Goal: Register for event/course: Sign up to attend an event or enroll in a course

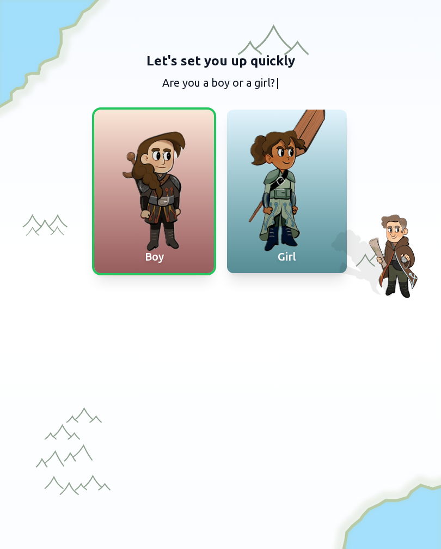
scroll to position [73, 0]
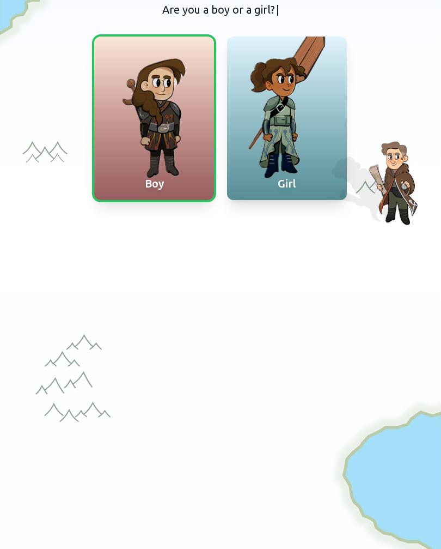
click at [301, 116] on div at bounding box center [287, 118] width 120 height 163
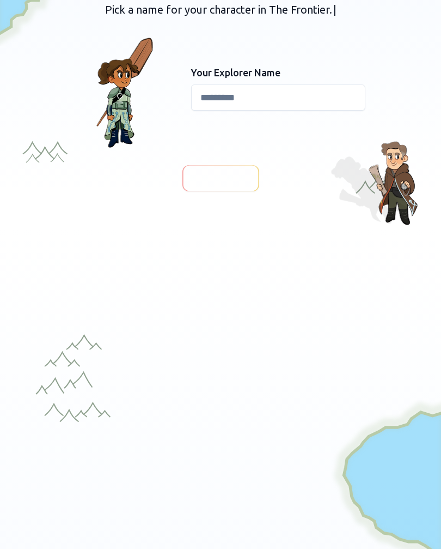
click at [269, 98] on input at bounding box center [278, 97] width 174 height 26
type input "*****"
click at [223, 175] on span "Continue" at bounding box center [221, 178] width 42 height 15
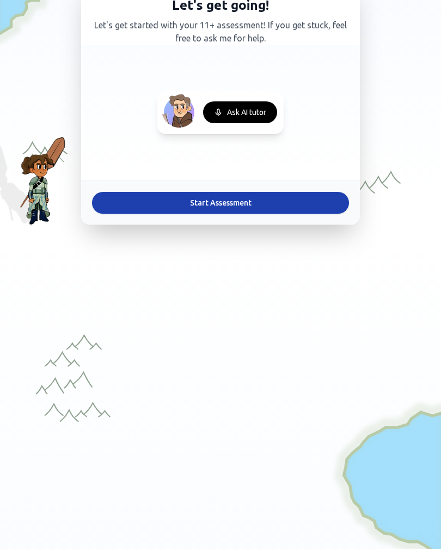
click at [245, 116] on div "Ask AI tutor" at bounding box center [240, 112] width 74 height 22
click at [210, 200] on button "Start Assessment" at bounding box center [220, 203] width 257 height 22
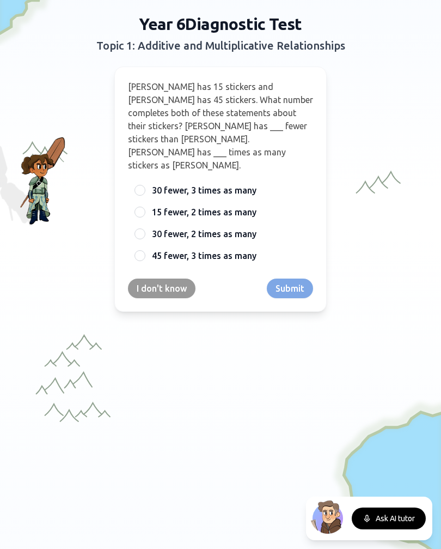
click at [138, 185] on div at bounding box center [140, 190] width 11 height 11
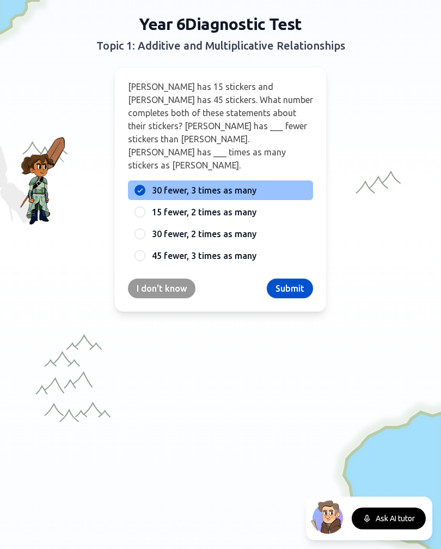
click at [142, 250] on div at bounding box center [140, 255] width 11 height 11
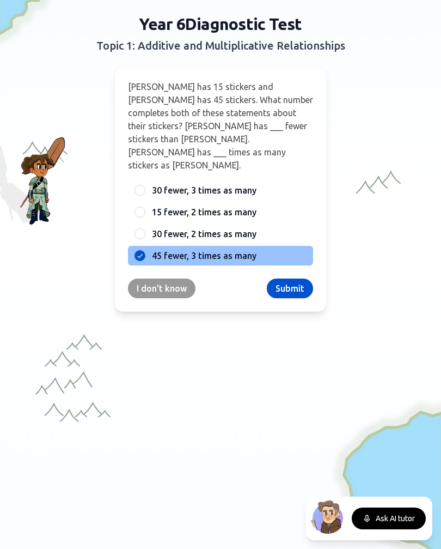
click at [288, 278] on button "Submit" at bounding box center [290, 288] width 46 height 20
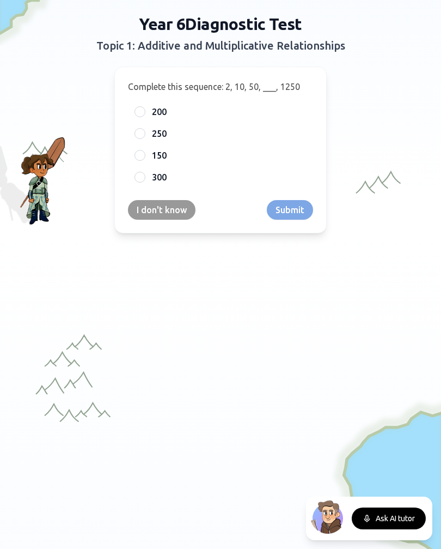
click at [144, 136] on div at bounding box center [140, 133] width 11 height 11
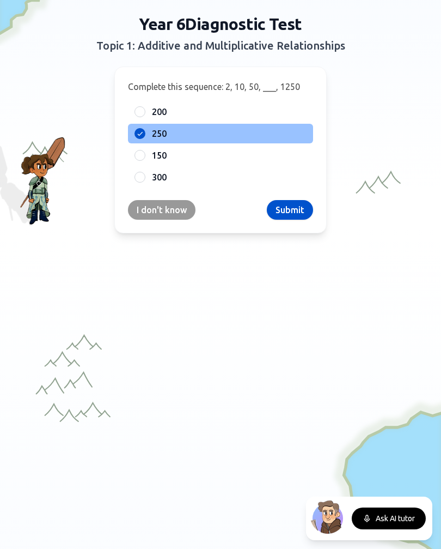
click at [293, 205] on button "Submit" at bounding box center [290, 210] width 46 height 20
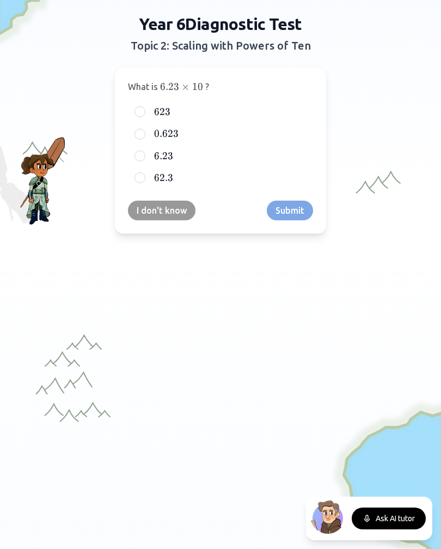
click at [140, 111] on div at bounding box center [140, 111] width 11 height 11
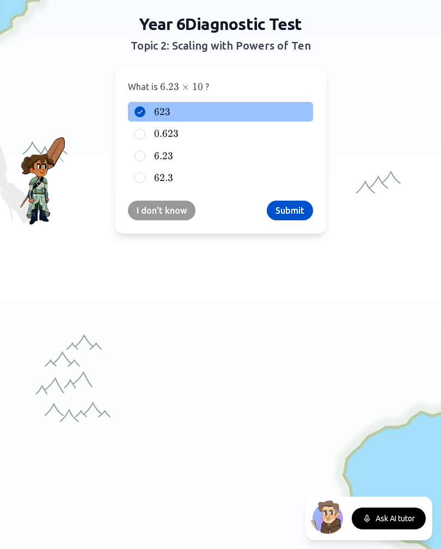
click at [294, 201] on button "Submit" at bounding box center [290, 211] width 46 height 20
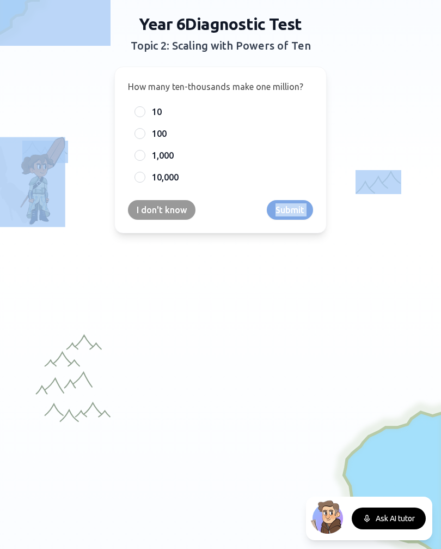
click at [404, 546] on div at bounding box center [220, 398] width 441 height 338
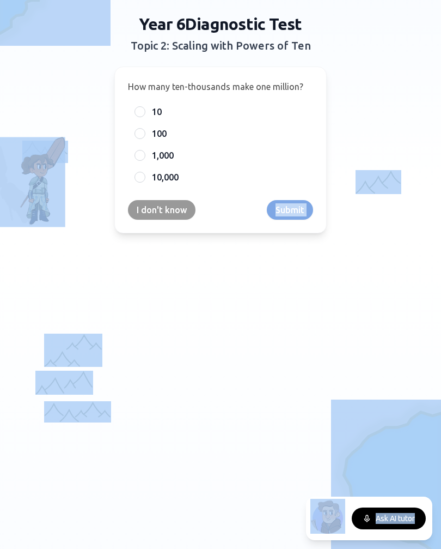
click at [386, 546] on div at bounding box center [220, 398] width 441 height 338
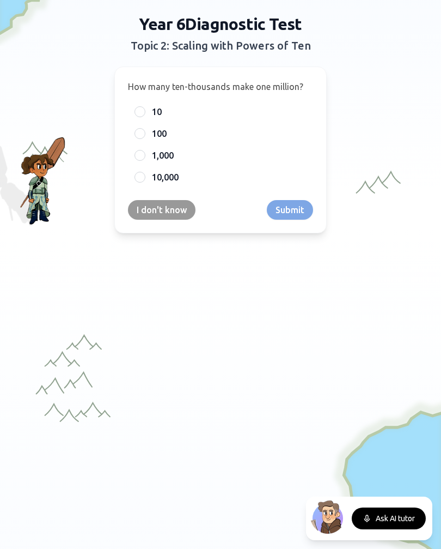
click at [160, 211] on button "I don't know" at bounding box center [162, 210] width 68 height 20
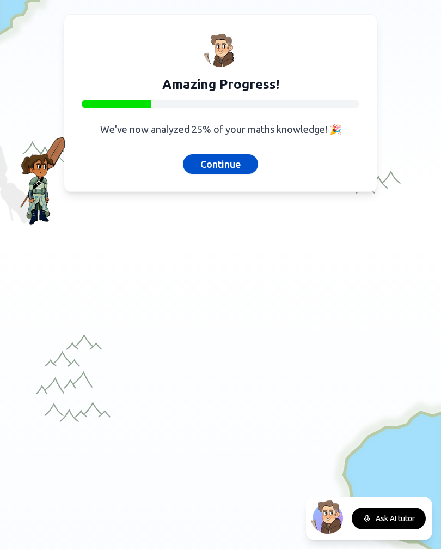
click at [220, 164] on button "Continue" at bounding box center [220, 164] width 75 height 20
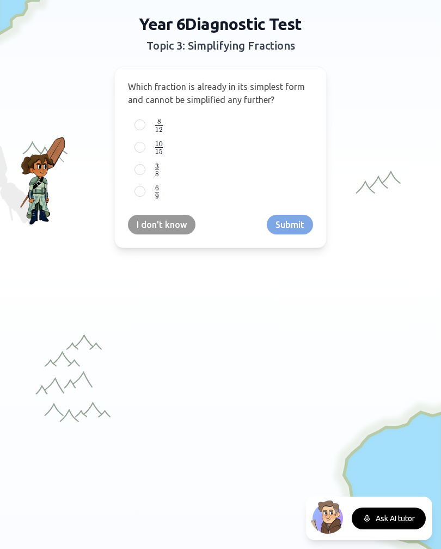
click at [136, 166] on div at bounding box center [140, 169] width 11 height 11
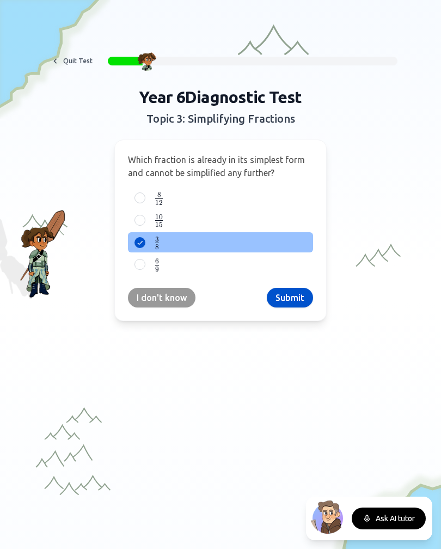
scroll to position [0, 0]
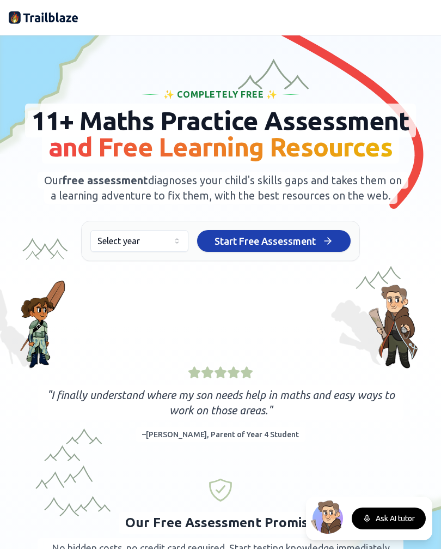
scroll to position [8, 0]
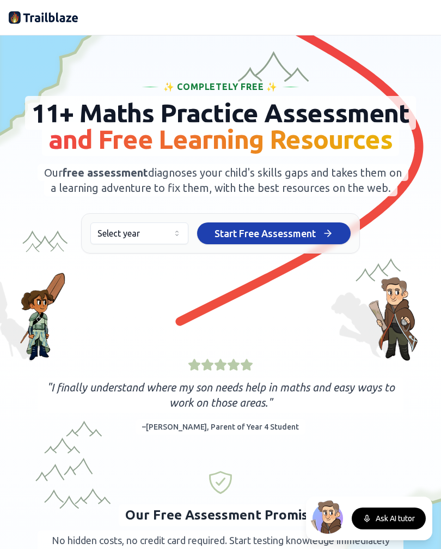
click at [257, 241] on span "Start Free Assessment" at bounding box center [265, 233] width 101 height 15
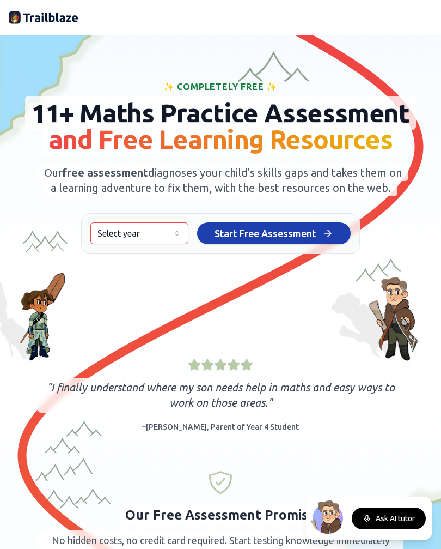
click at [264, 241] on span "Start Free Assessment" at bounding box center [265, 233] width 101 height 15
click at [141, 244] on button "Select year" at bounding box center [139, 233] width 98 height 22
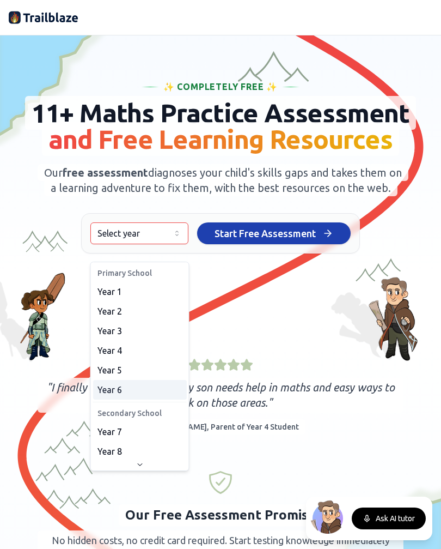
click at [117, 390] on span "Year 6" at bounding box center [110, 389] width 25 height 13
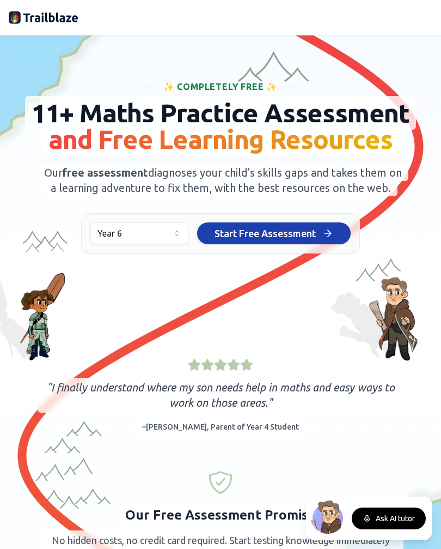
click at [258, 241] on span "Start Free Assessment" at bounding box center [265, 233] width 101 height 15
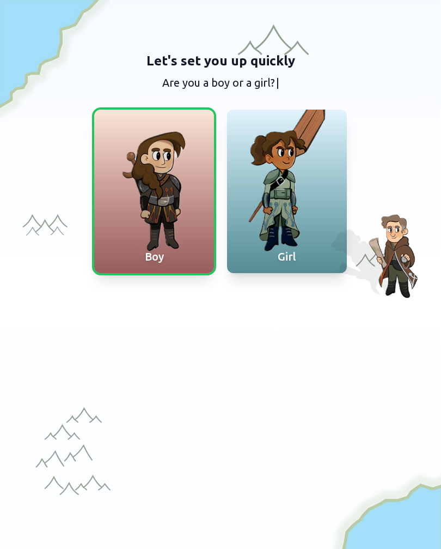
click at [287, 199] on div at bounding box center [287, 191] width 120 height 163
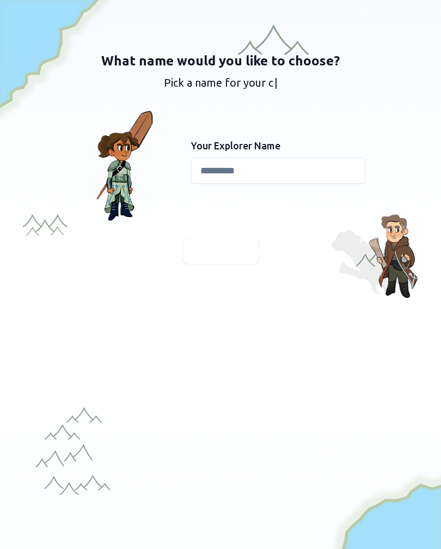
click at [268, 169] on input at bounding box center [278, 170] width 174 height 26
type input "*****"
click at [220, 244] on span "Continue" at bounding box center [221, 251] width 42 height 15
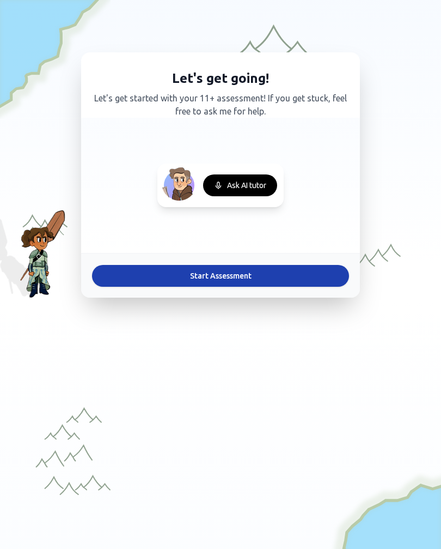
click at [204, 275] on button "Start Assessment" at bounding box center [220, 276] width 257 height 22
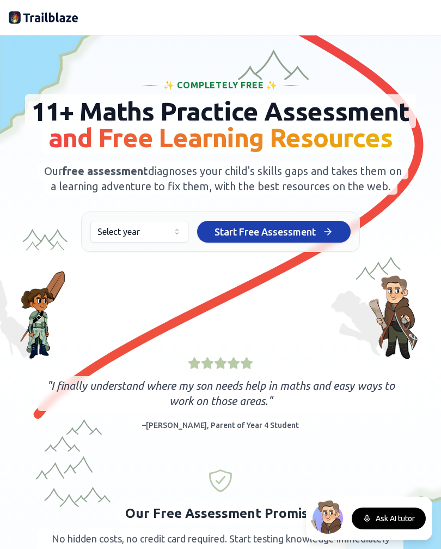
scroll to position [8, 0]
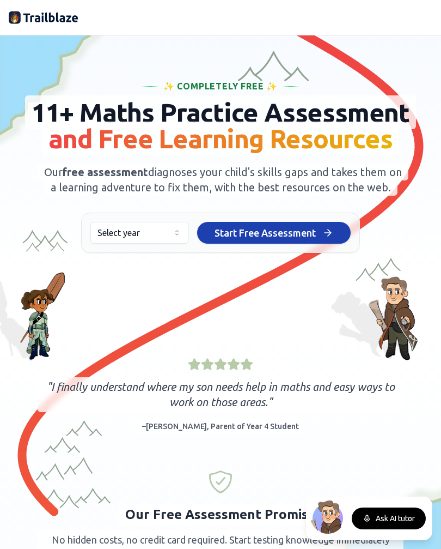
click at [261, 240] on span "Start Free Assessment" at bounding box center [265, 232] width 101 height 15
click at [280, 240] on span "Start Free Assessment" at bounding box center [265, 232] width 101 height 15
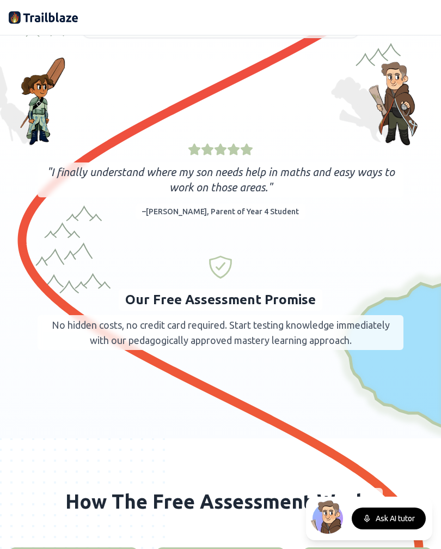
scroll to position [196, 0]
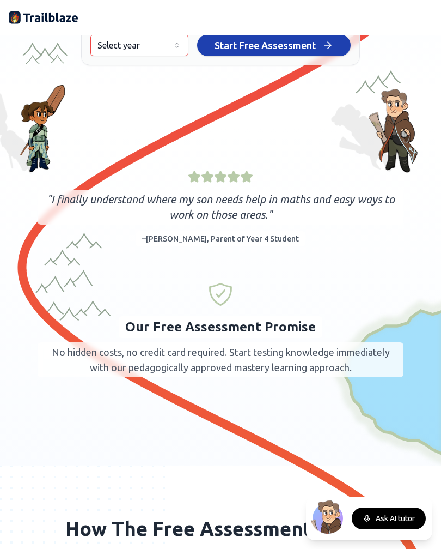
click at [337, 56] on button "Start Free Assessment Start Free Assessment" at bounding box center [274, 45] width 154 height 22
click at [160, 56] on button "Select year" at bounding box center [139, 45] width 98 height 22
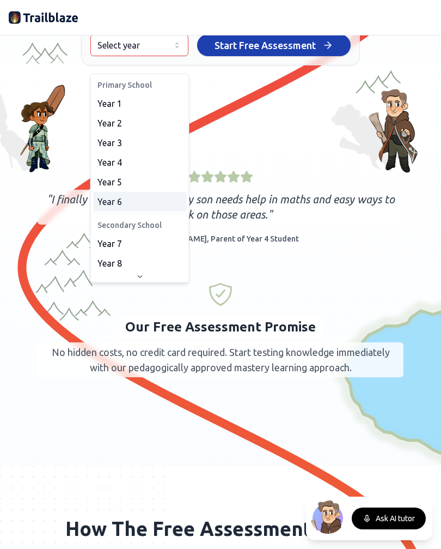
click at [110, 199] on span "Year 6" at bounding box center [110, 201] width 25 height 13
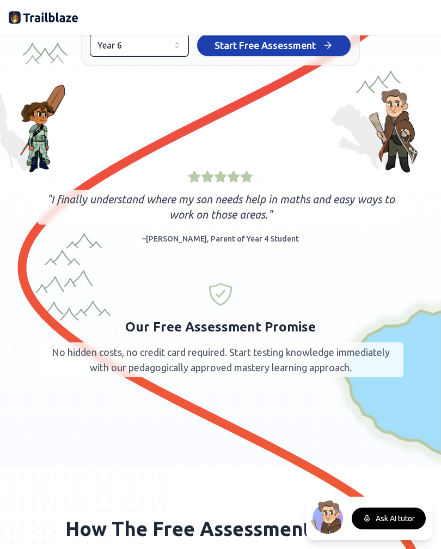
click at [269, 53] on span "Start Free Assessment" at bounding box center [265, 45] width 101 height 15
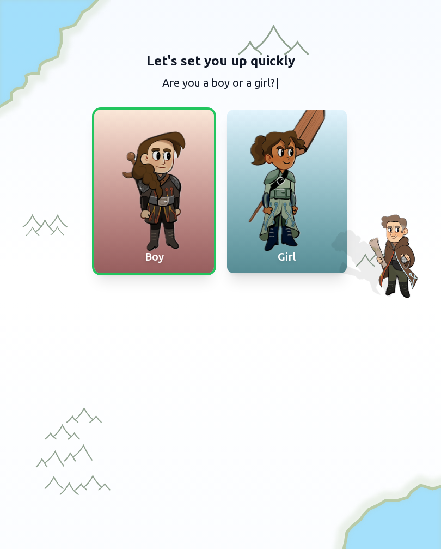
click at [287, 186] on div at bounding box center [287, 191] width 120 height 163
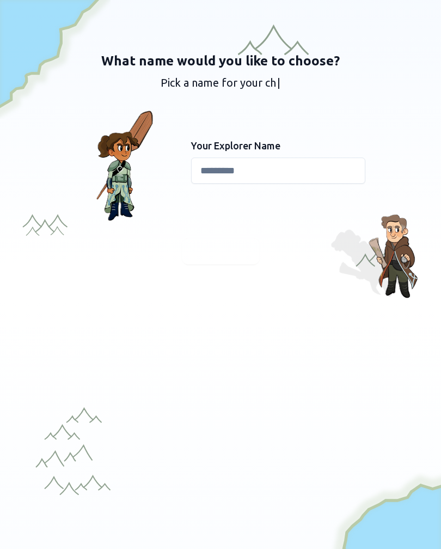
click at [270, 172] on input at bounding box center [278, 170] width 174 height 26
type input "*****"
click at [216, 246] on span "Continue" at bounding box center [221, 251] width 42 height 15
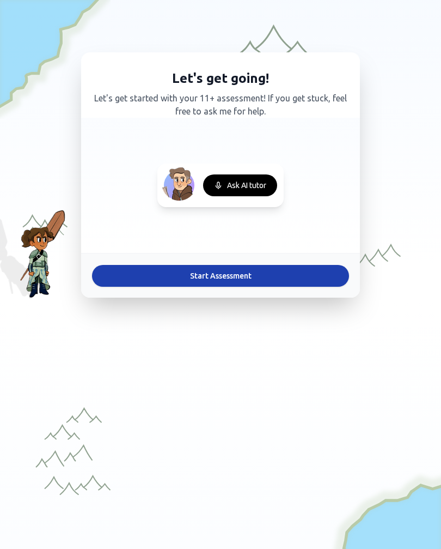
click at [216, 273] on button "Start Assessment" at bounding box center [220, 276] width 257 height 22
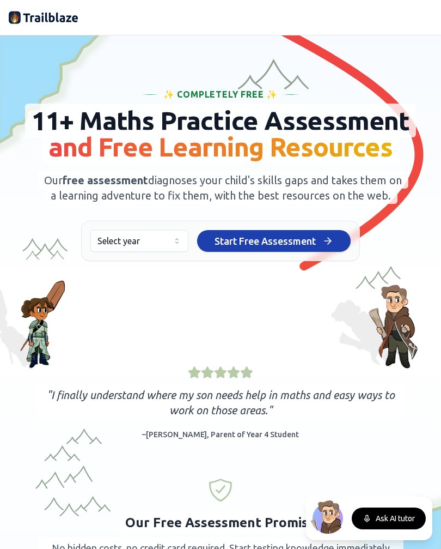
click at [157, 252] on button "Select year" at bounding box center [139, 241] width 98 height 22
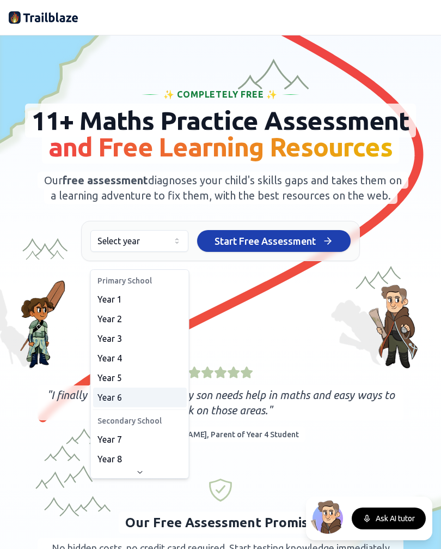
click at [122, 401] on div "Year 6" at bounding box center [140, 397] width 94 height 20
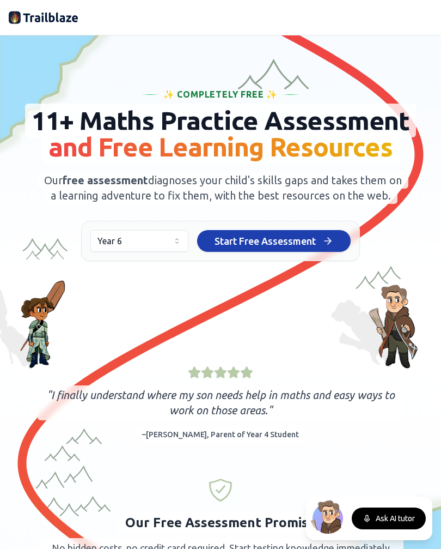
click at [252, 249] on span "Start Free Assessment" at bounding box center [265, 240] width 101 height 15
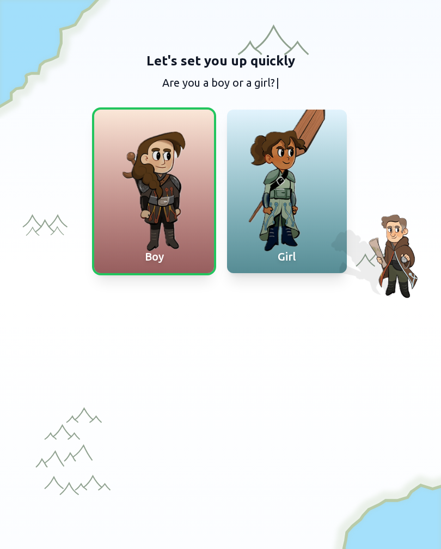
click at [297, 185] on div at bounding box center [287, 191] width 120 height 163
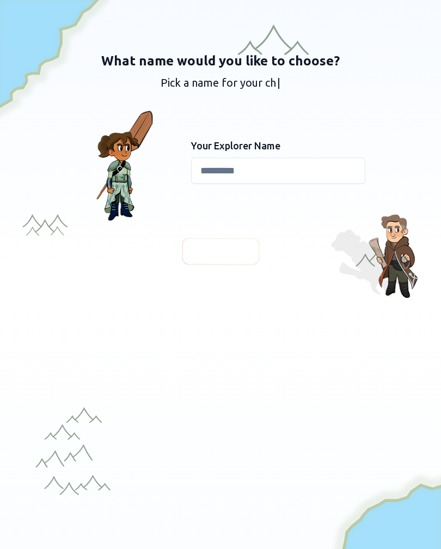
click at [265, 168] on input at bounding box center [278, 170] width 174 height 26
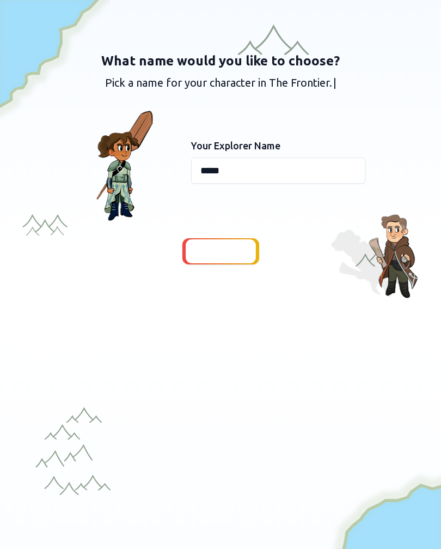
type input "*****"
click at [216, 249] on span "Continue" at bounding box center [221, 251] width 42 height 15
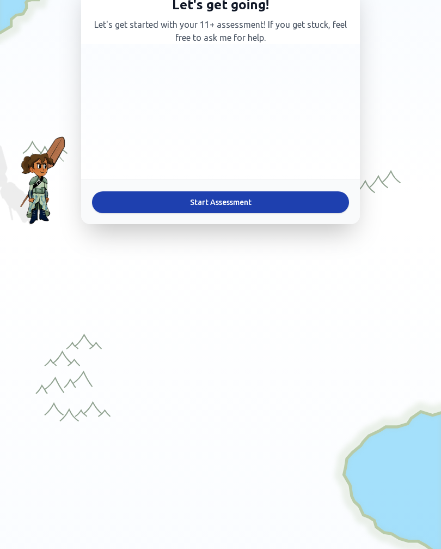
scroll to position [73, 0]
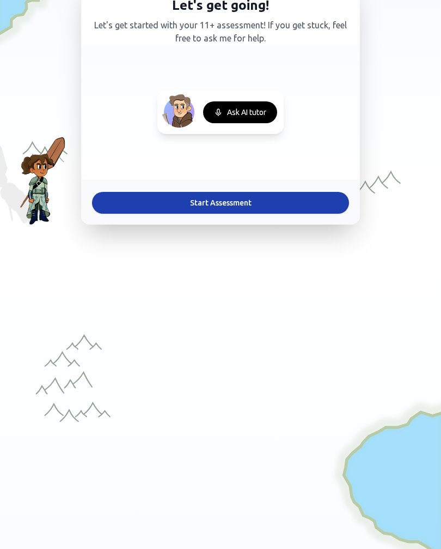
click at [218, 201] on button "Start Assessment" at bounding box center [220, 203] width 257 height 22
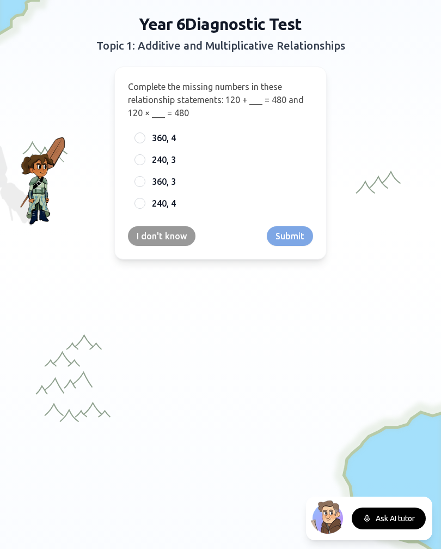
click at [290, 237] on div "I don't know Submit" at bounding box center [220, 236] width 185 height 20
click at [298, 229] on div "I don't know Submit" at bounding box center [220, 236] width 185 height 20
click at [141, 140] on div at bounding box center [140, 137] width 11 height 11
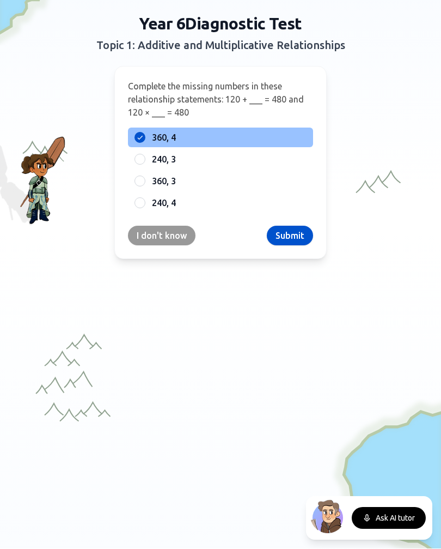
click at [292, 238] on button "Submit" at bounding box center [290, 236] width 46 height 20
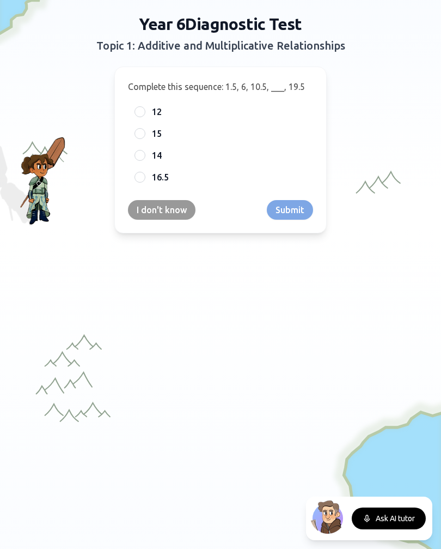
click at [292, 211] on div "I don't know Submit" at bounding box center [220, 210] width 185 height 20
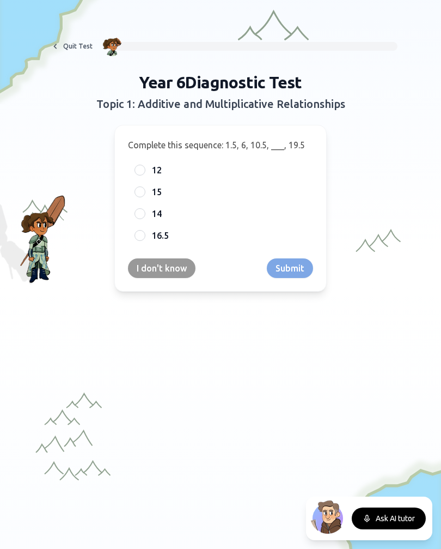
scroll to position [8, 0]
